Goal: Check status: Check status

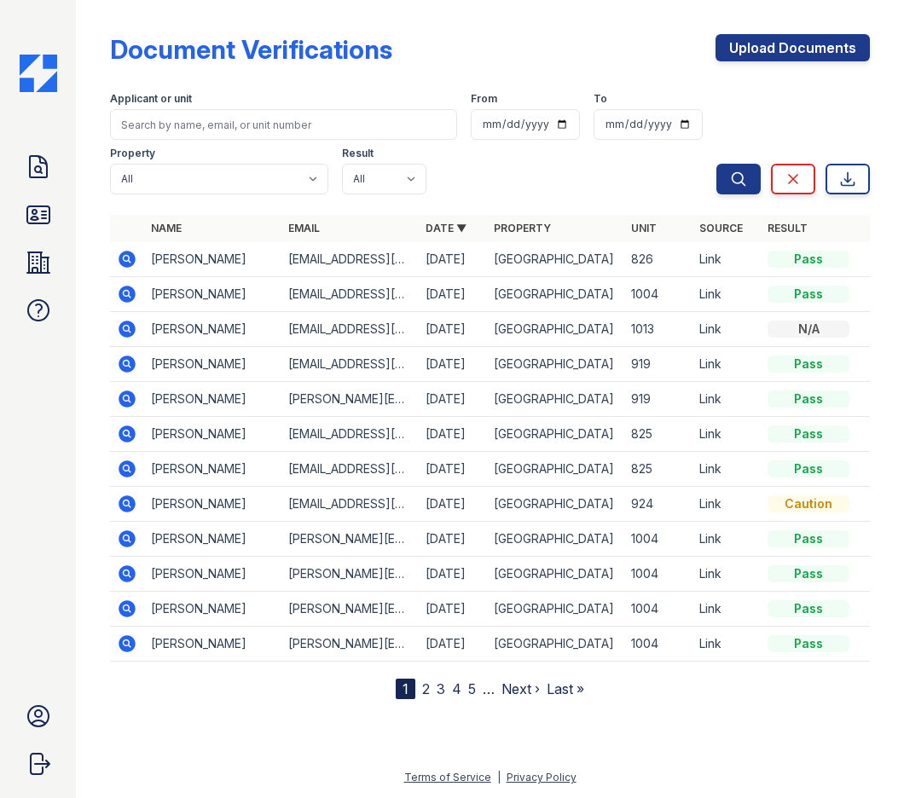
click at [119, 263] on icon at bounding box center [127, 259] width 20 height 20
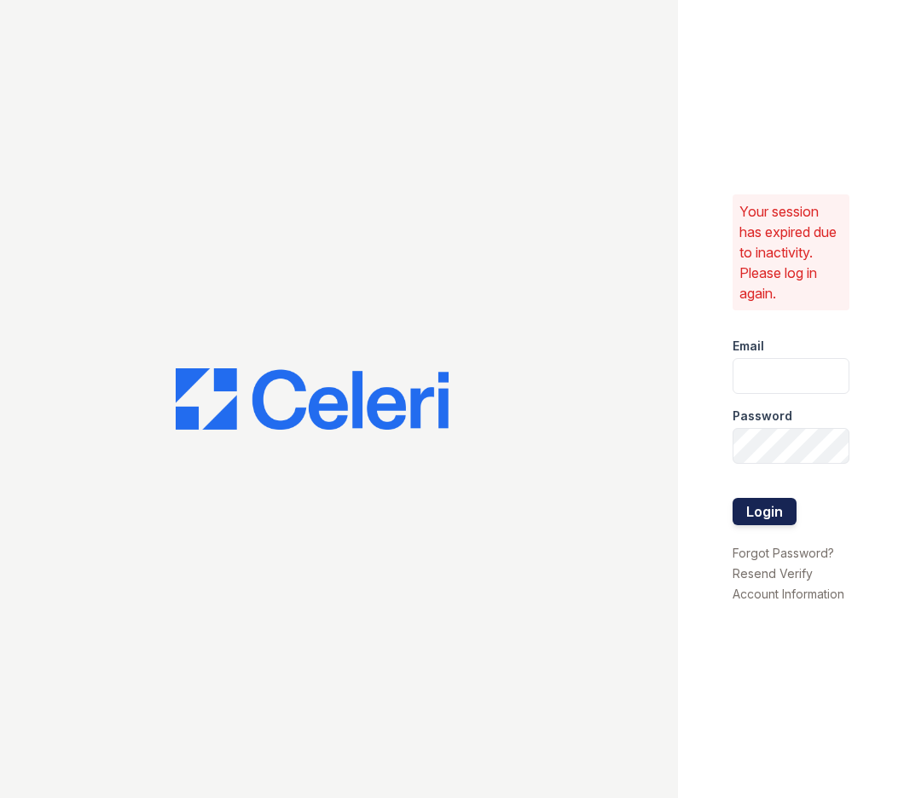
type input "[PERSON_NAME][EMAIL_ADDRESS][PERSON_NAME][DOMAIN_NAME]"
click at [765, 506] on button "Login" at bounding box center [764, 511] width 64 height 27
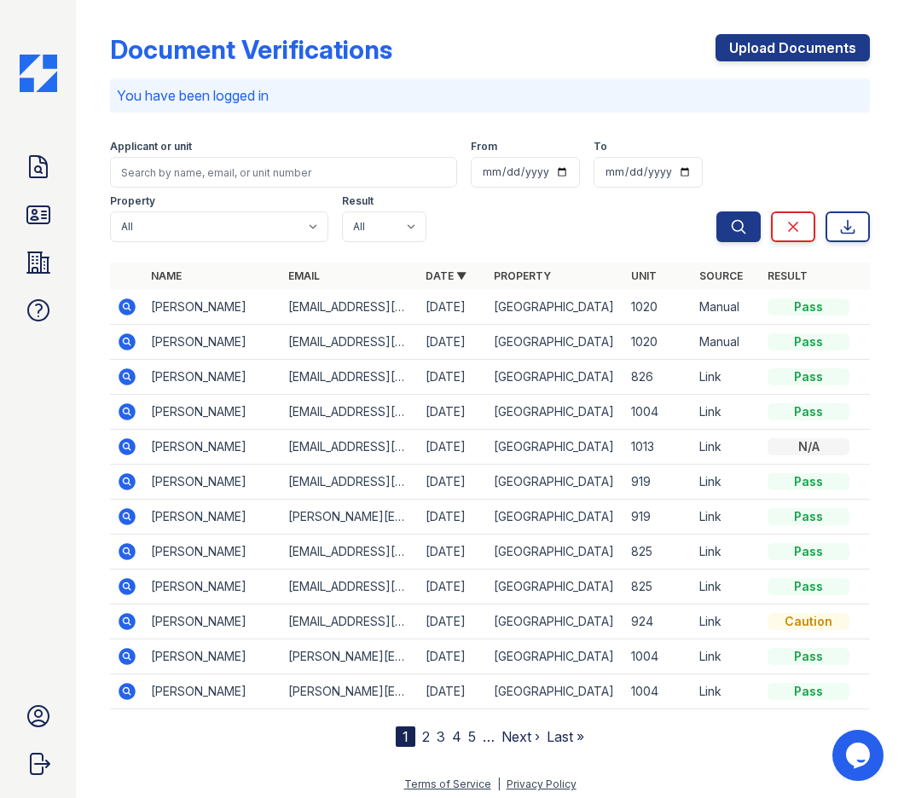
click at [131, 379] on icon at bounding box center [127, 376] width 17 height 17
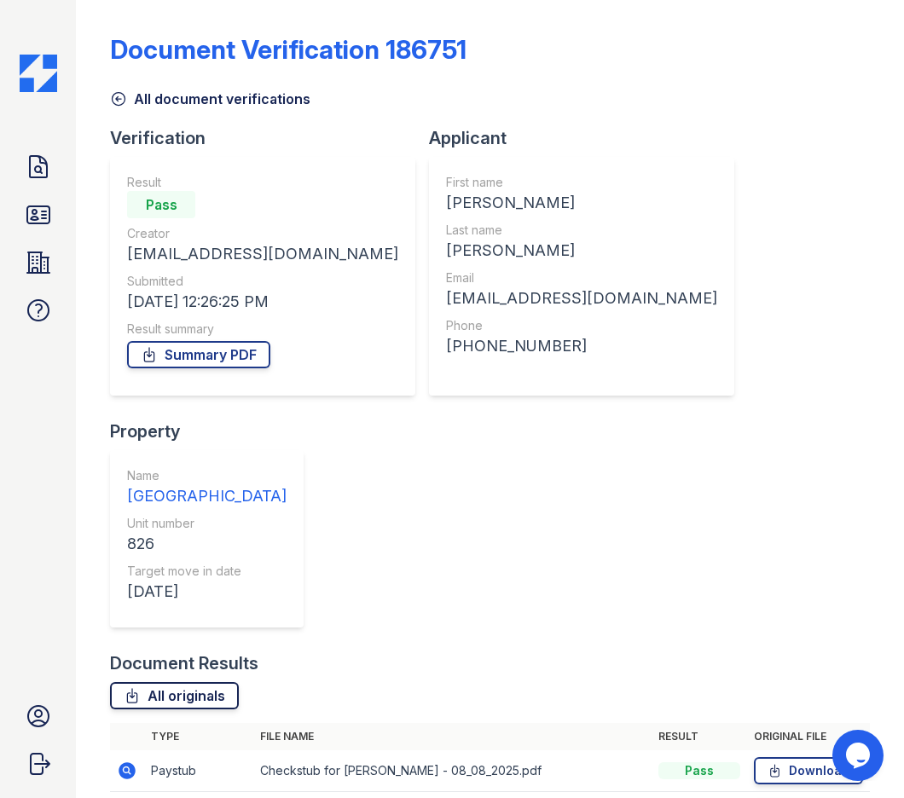
click at [201, 682] on link "All originals" at bounding box center [174, 695] width 129 height 27
click at [807, 271] on div "Document Verification 186751 All document verifications Verification Result Pas…" at bounding box center [490, 554] width 760 height 1095
click at [211, 361] on link "Summary PDF" at bounding box center [198, 354] width 143 height 27
click at [122, 100] on icon at bounding box center [118, 98] width 17 height 17
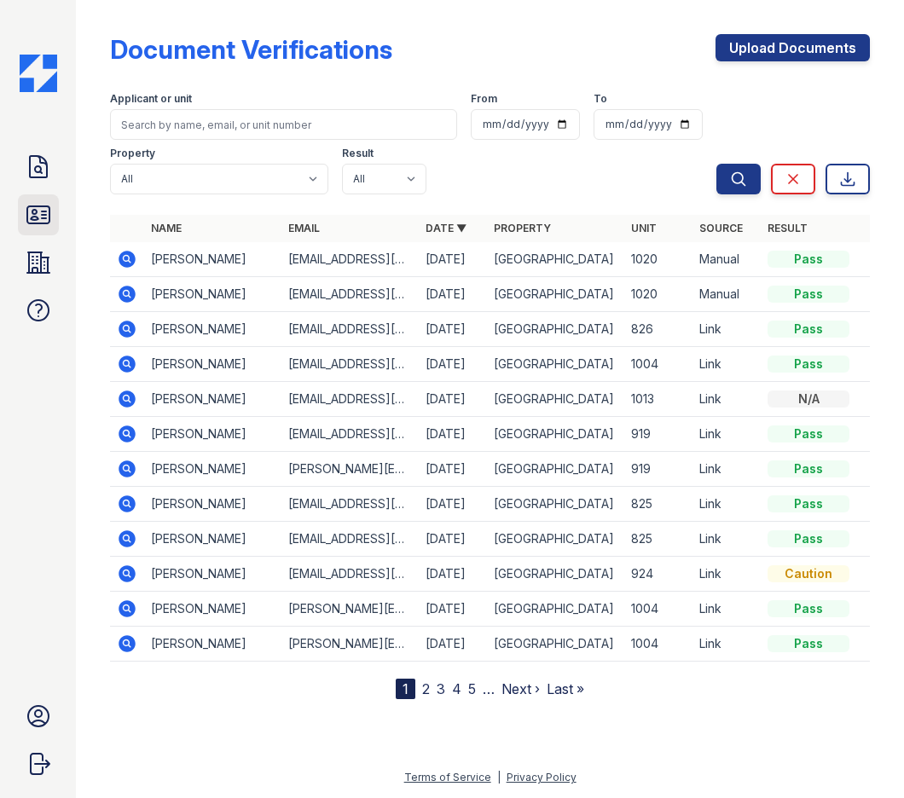
click at [43, 211] on icon at bounding box center [38, 214] width 22 height 17
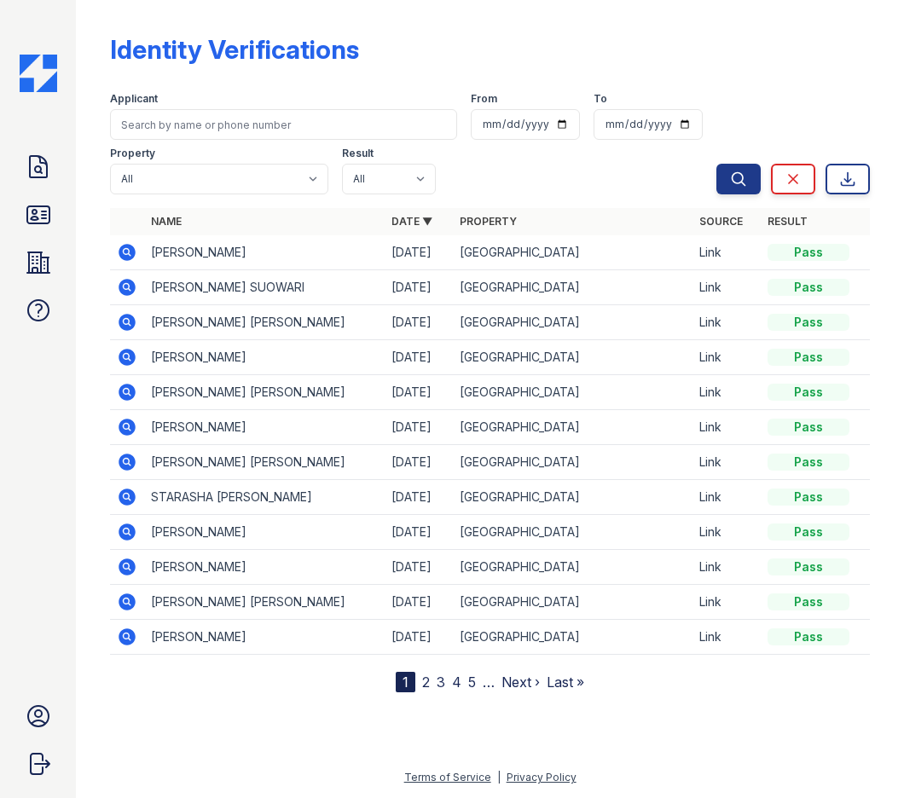
click at [119, 254] on icon at bounding box center [127, 252] width 20 height 20
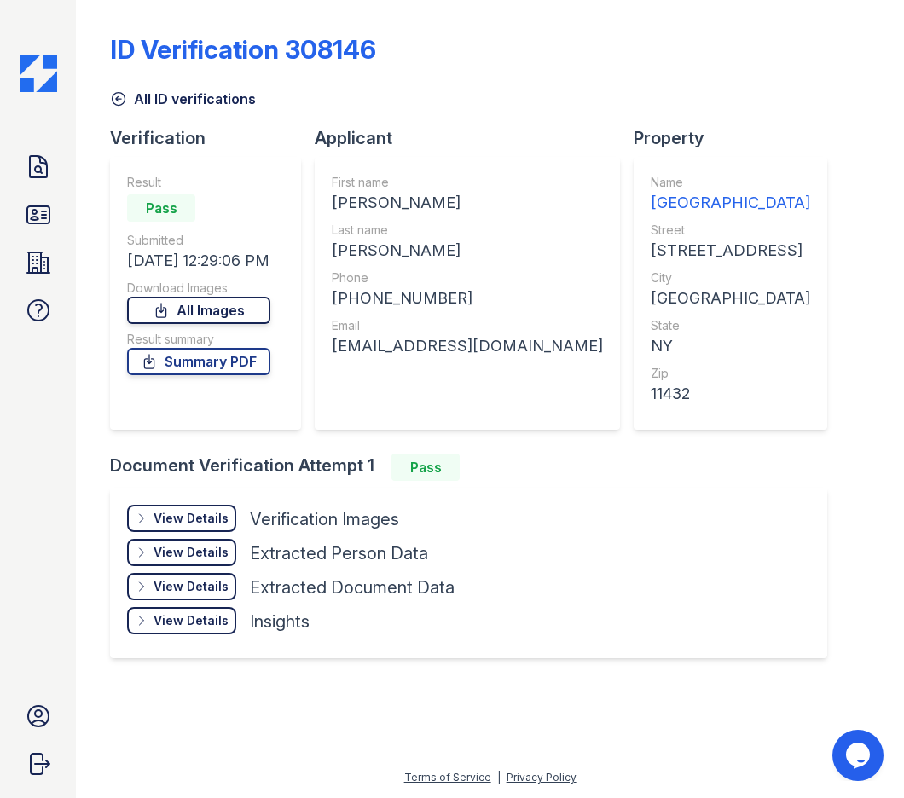
click at [188, 321] on link "All Images" at bounding box center [198, 310] width 143 height 27
click at [245, 367] on link "Summary PDF" at bounding box center [198, 361] width 143 height 27
